Goal: Information Seeking & Learning: Check status

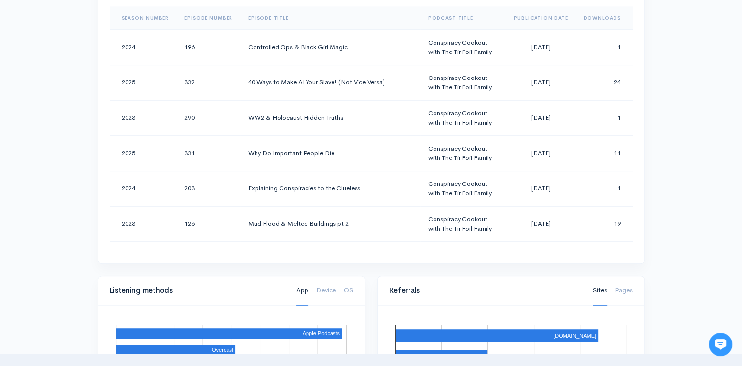
scroll to position [442, 0]
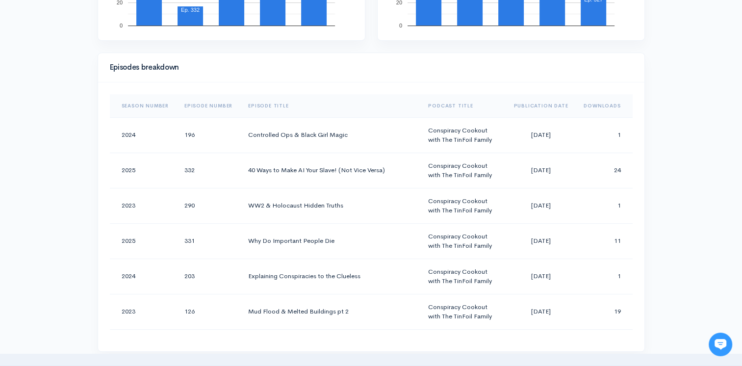
click at [583, 98] on th "Downloads" at bounding box center [604, 106] width 56 height 24
click at [600, 100] on th "Downloads" at bounding box center [601, 106] width 64 height 24
